Goal: Task Accomplishment & Management: Complete application form

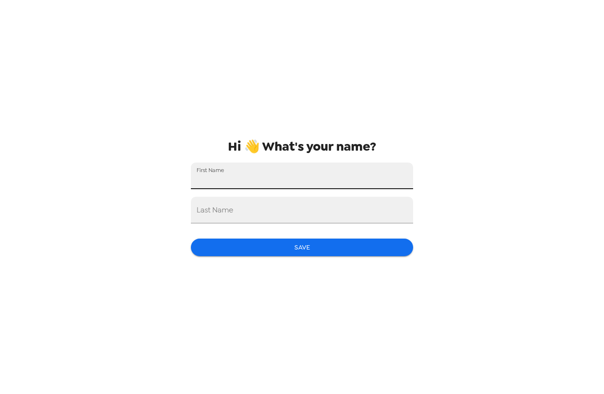
click at [295, 189] on input "First Name" at bounding box center [302, 175] width 222 height 27
type input "Aiden"
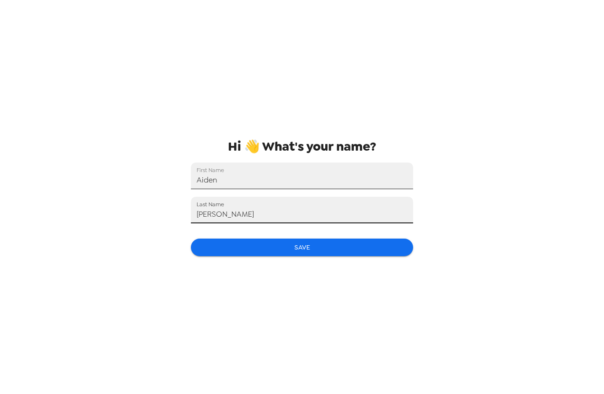
type input "[PERSON_NAME]"
click at [334, 248] on button "Save" at bounding box center [302, 247] width 222 height 18
